Goal: Navigation & Orientation: Find specific page/section

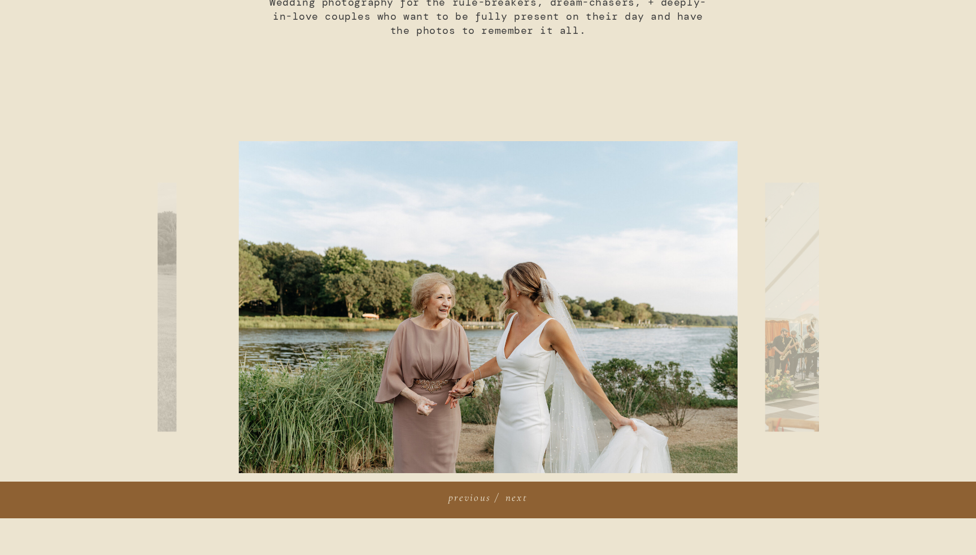
scroll to position [448, 0]
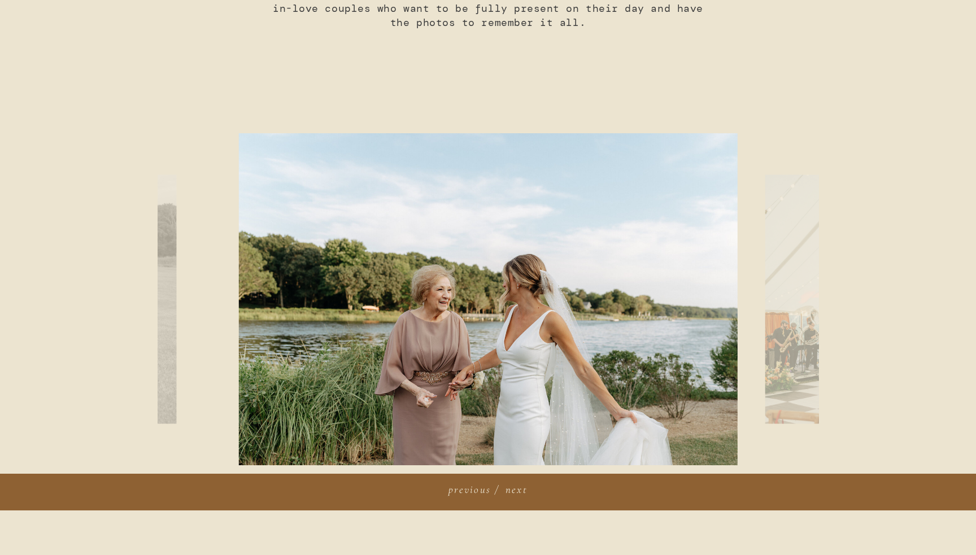
click at [782, 355] on img at bounding box center [848, 299] width 166 height 249
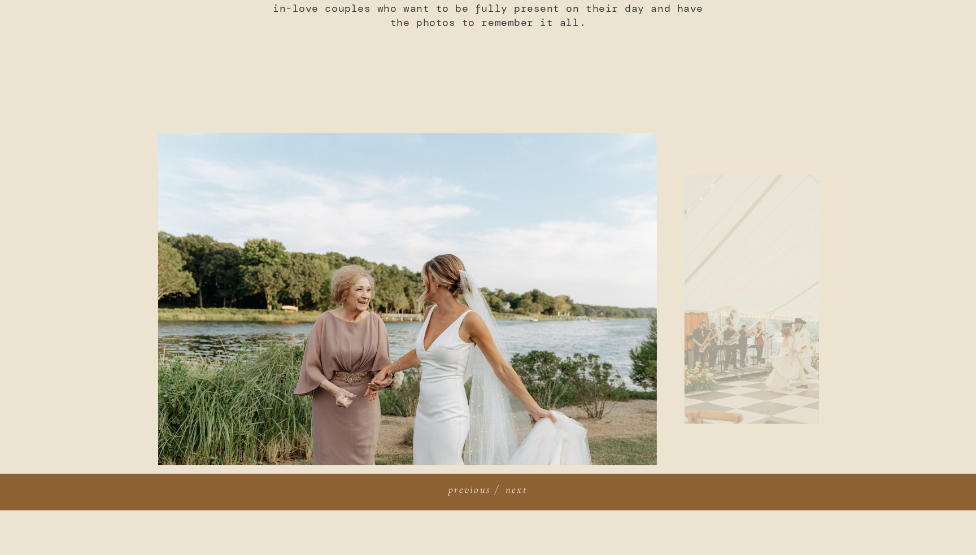
click at [684, 364] on img at bounding box center [767, 299] width 166 height 249
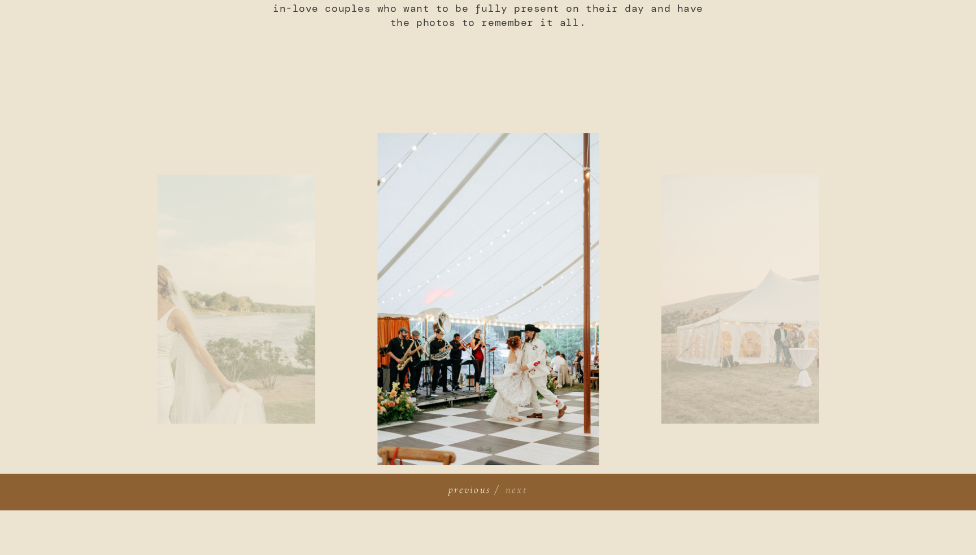
click at [522, 488] on h3 "next" at bounding box center [514, 488] width 25 height 13
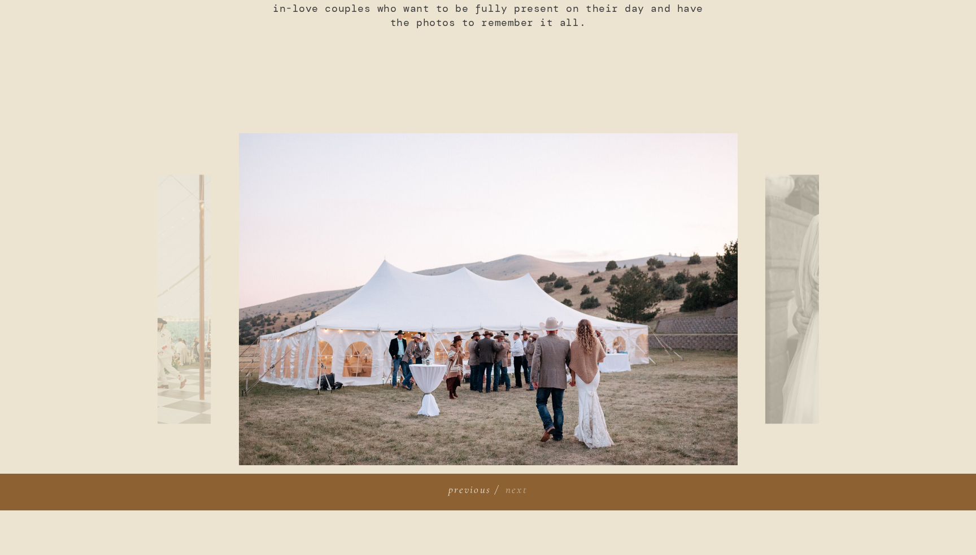
click at [522, 488] on h3 "next" at bounding box center [514, 488] width 25 height 13
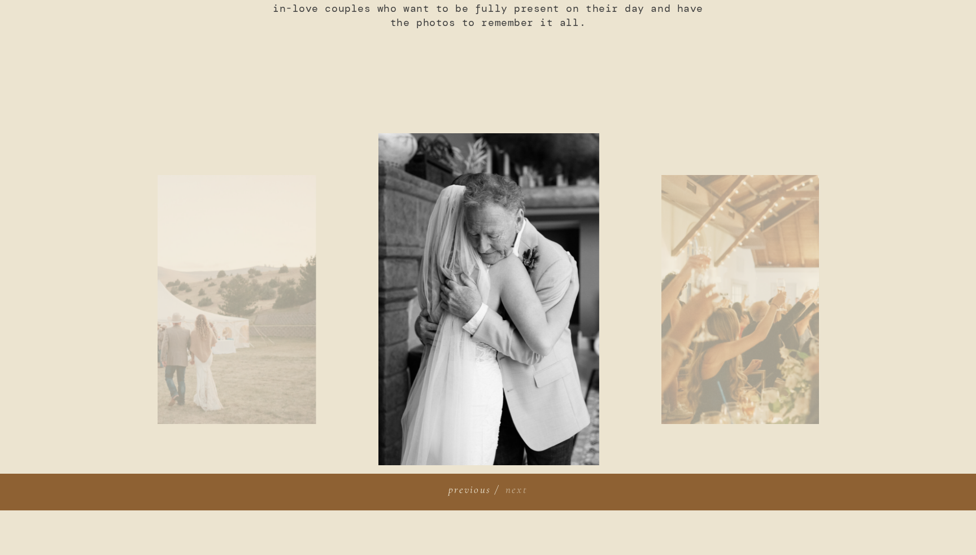
click at [522, 488] on h3 "next" at bounding box center [514, 488] width 25 height 13
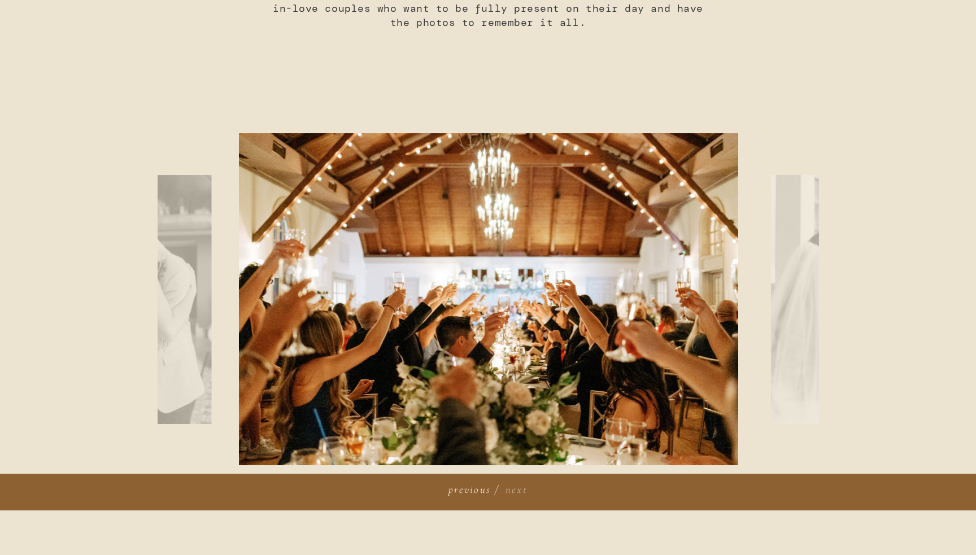
click at [522, 488] on h3 "next" at bounding box center [514, 488] width 25 height 13
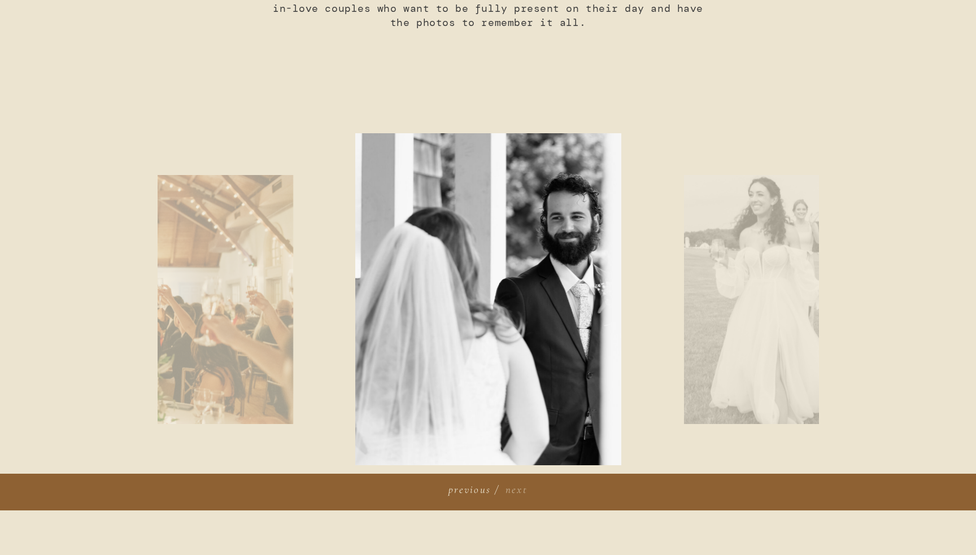
click at [522, 488] on h3 "next" at bounding box center [514, 488] width 25 height 13
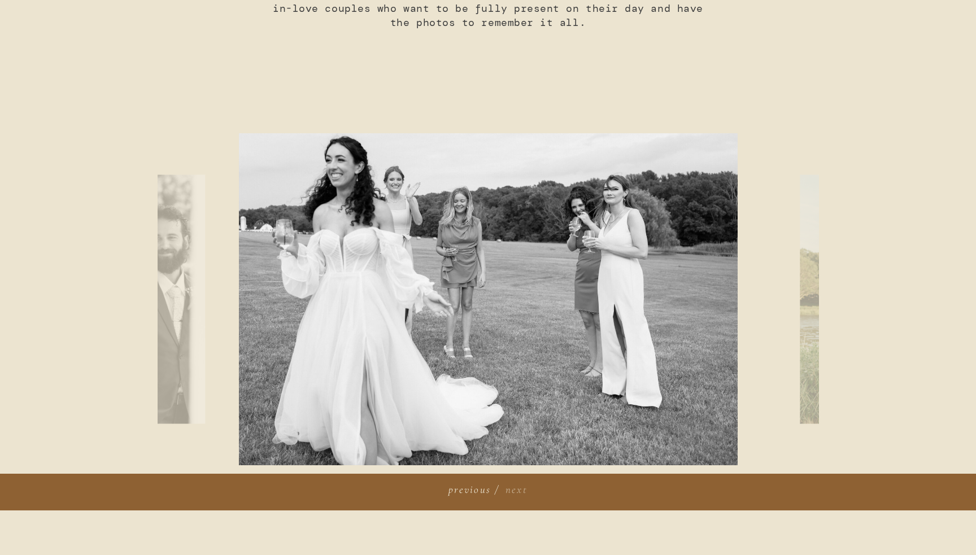
click at [522, 488] on h3 "next" at bounding box center [514, 488] width 25 height 13
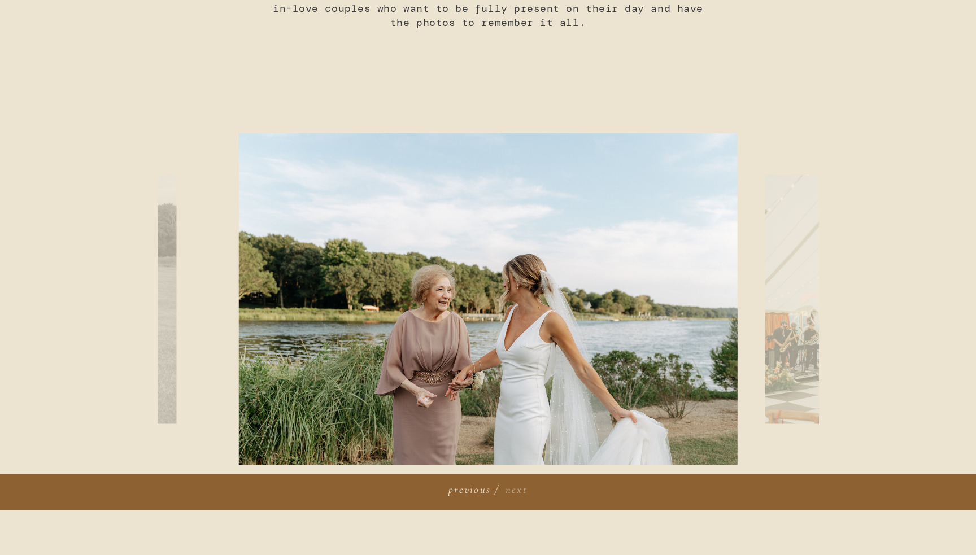
click at [522, 488] on h3 "next" at bounding box center [514, 488] width 25 height 13
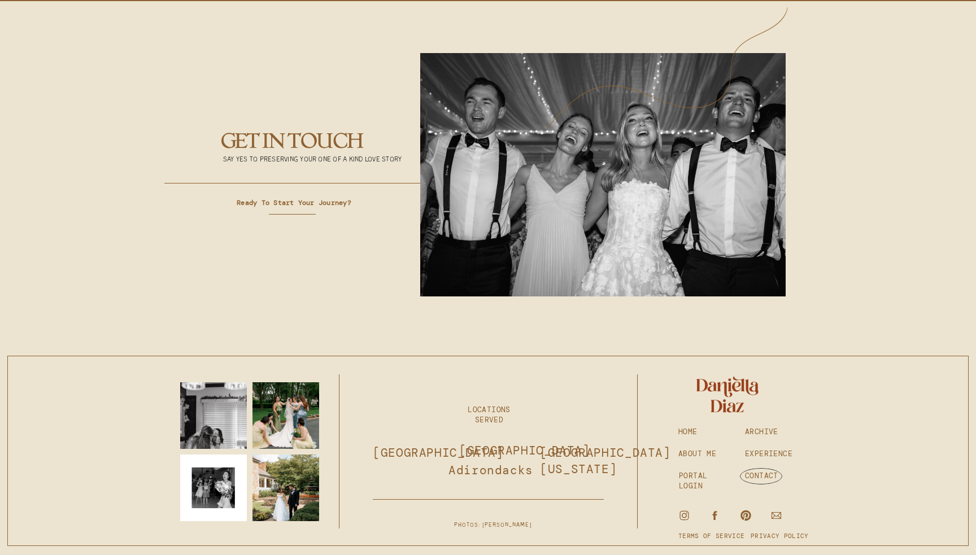
scroll to position [4357, 0]
click at [756, 452] on h3 "EXPERIENCE" at bounding box center [770, 454] width 51 height 10
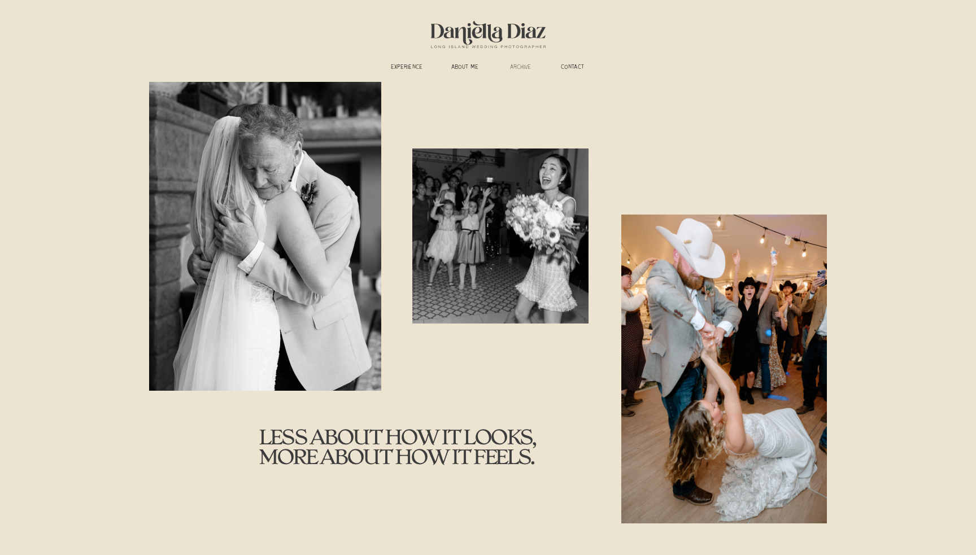
click at [526, 66] on h3 "ARCHIVE" at bounding box center [521, 68] width 36 height 8
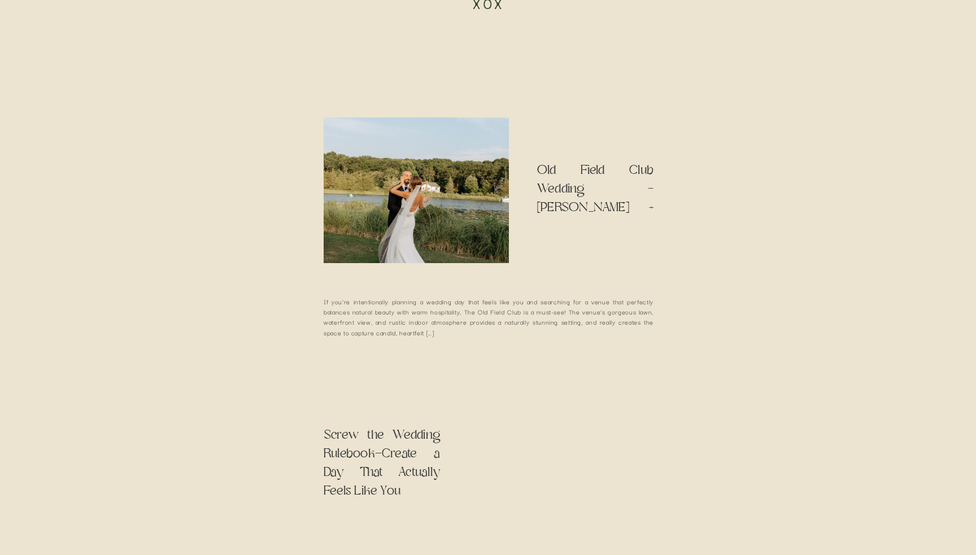
scroll to position [876, 0]
